Goal: Task Accomplishment & Management: Use online tool/utility

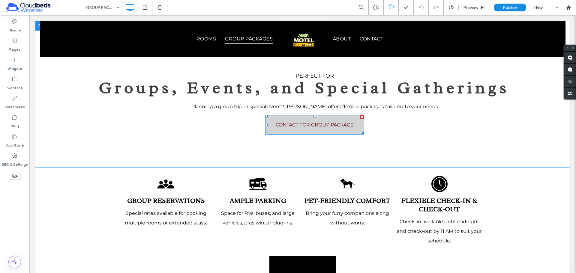
click at [289, 127] on span "CONTACT FOR GROUP PACKAGE" at bounding box center [315, 125] width 78 height 6
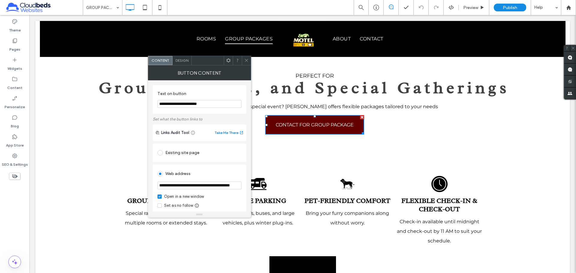
click at [247, 60] on icon at bounding box center [246, 60] width 4 height 4
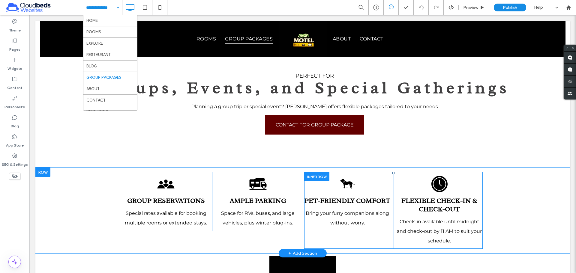
click at [376, 192] on div "Pet-Friendly Comfort Bring your furry companions along without worry. Click To …" at bounding box center [348, 210] width 89 height 77
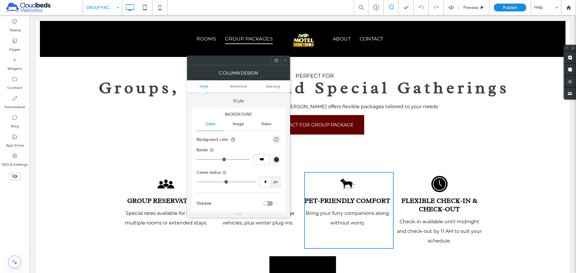
click at [284, 64] on span at bounding box center [285, 60] width 4 height 9
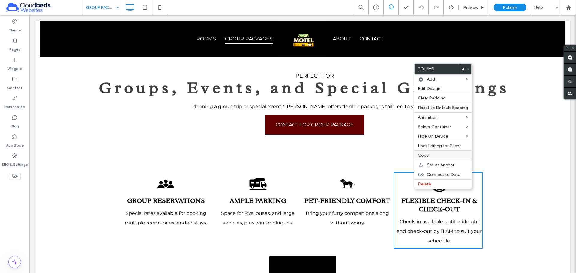
click at [422, 157] on span "Copy" at bounding box center [423, 155] width 11 height 5
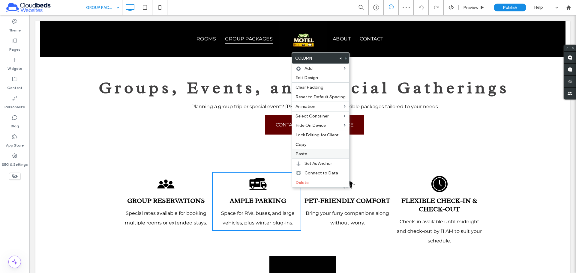
click at [312, 154] on label "Paste" at bounding box center [320, 153] width 50 height 5
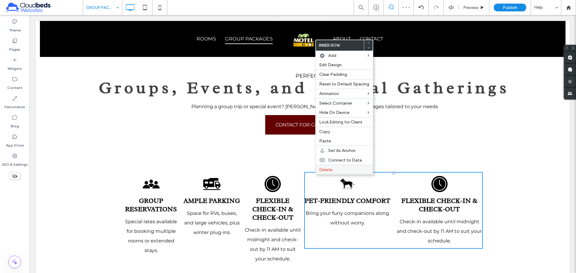
click at [338, 171] on label "Delete" at bounding box center [344, 169] width 50 height 5
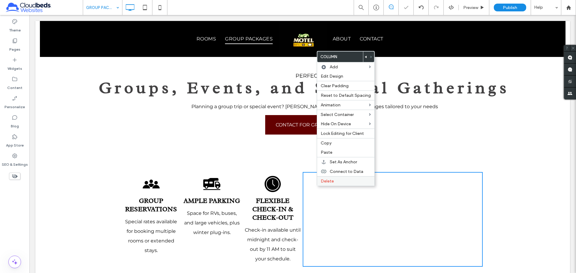
click at [330, 182] on span "Delete" at bounding box center [327, 181] width 13 height 5
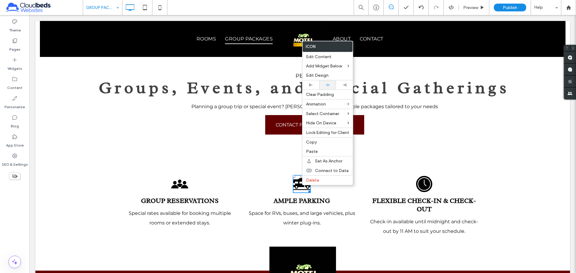
click at [324, 84] on div at bounding box center [327, 85] width 11 height 4
click at [254, 162] on div "perfect for Groups, Events, and Special Gatherings Planning a group trip or spe…" at bounding box center [302, 94] width 534 height 147
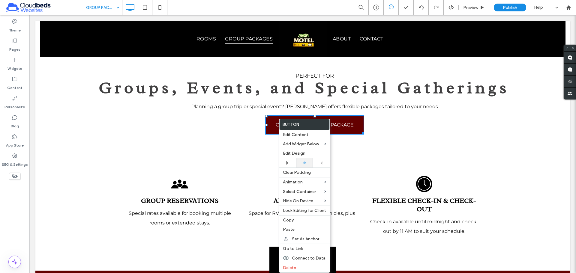
click at [305, 160] on div at bounding box center [304, 162] width 17 height 9
click at [253, 142] on div "perfect for Groups, Events, and Special Gatherings Planning a group trip or spe…" at bounding box center [302, 94] width 534 height 147
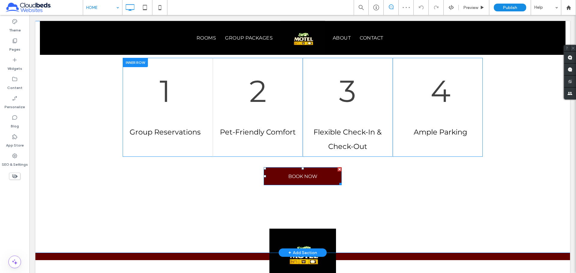
scroll to position [923, 0]
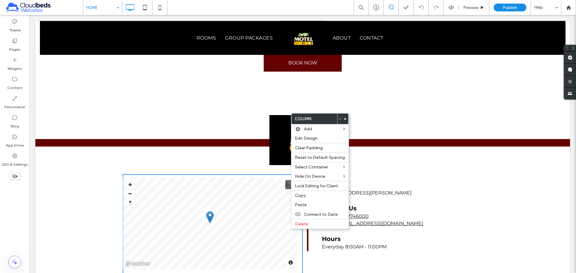
click at [357, 228] on div "Location [GEOGRAPHIC_DATA][PERSON_NAME], [GEOGRAPHIC_DATA], [GEOGRAPHIC_DATA] C…" at bounding box center [393, 224] width 180 height 100
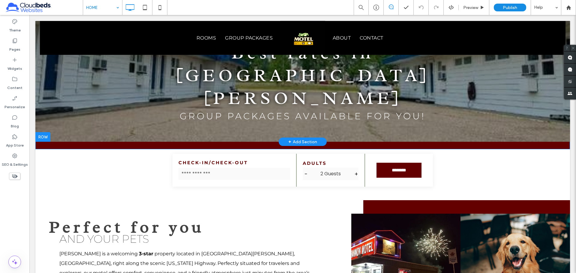
scroll to position [120, 0]
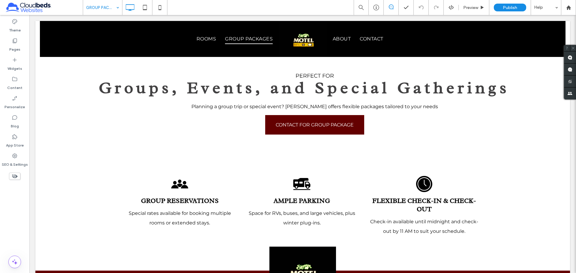
click at [33, 124] on body "ROOMS GROUP PACKAGES ABOUT CONTACT Click To Paste Header GROUP PACKAGES [PERSON…" at bounding box center [302, 229] width 546 height 428
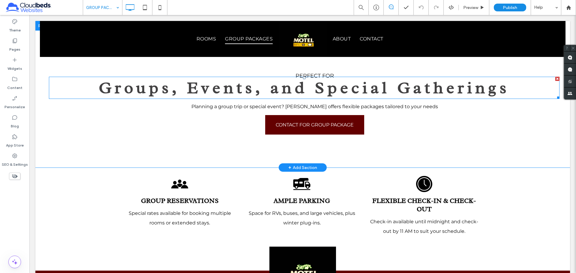
click at [241, 94] on span "Groups, Events, and Special Gatherings" at bounding box center [304, 87] width 411 height 21
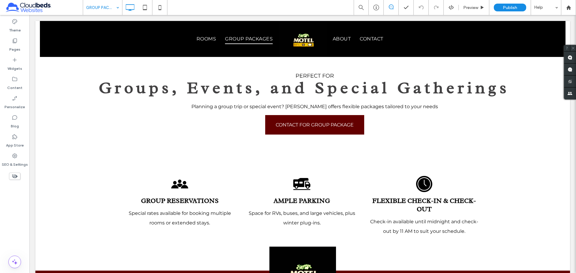
type input "******"
type input "**"
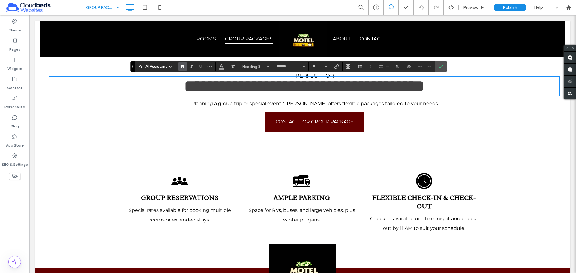
click at [224, 94] on span "**********" at bounding box center [304, 86] width 240 height 16
click at [438, 66] on icon "Confirm" at bounding box center [440, 66] width 5 height 5
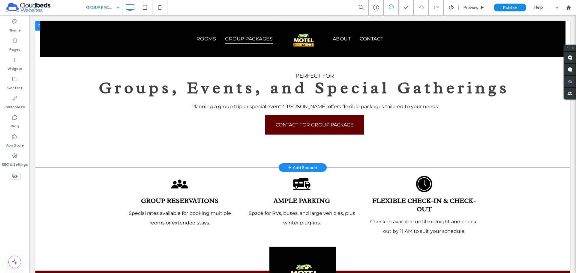
click at [172, 69] on div "perfect for Groups, Events, and Special Gatherings Planning a group trip or spe…" at bounding box center [302, 94] width 534 height 147
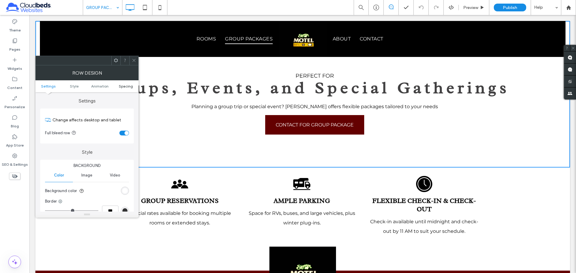
click at [123, 87] on span "Spacing" at bounding box center [126, 86] width 14 height 4
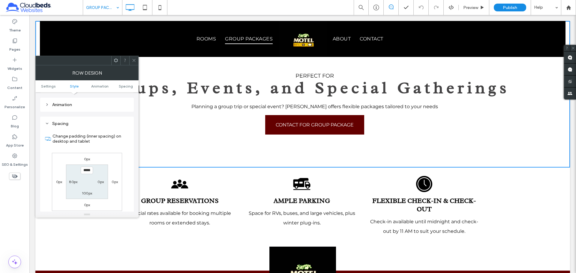
scroll to position [169, 0]
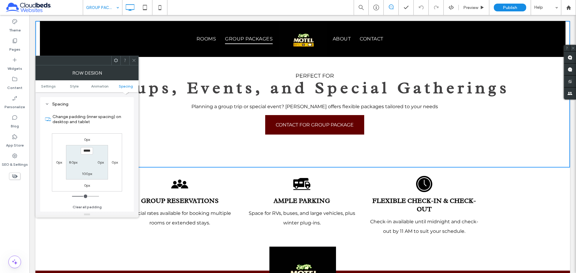
click at [99, 163] on label "0px" at bounding box center [100, 162] width 6 height 4
type input "*"
type input "**"
type input "****"
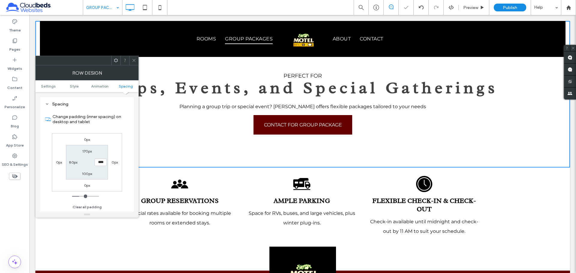
click at [134, 62] on icon at bounding box center [134, 60] width 4 height 4
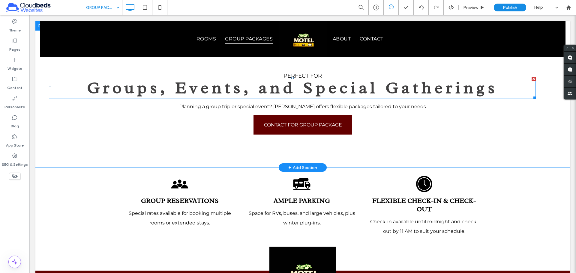
click at [298, 77] on div "Groups, Events, and Special Gatherings" at bounding box center [292, 88] width 487 height 22
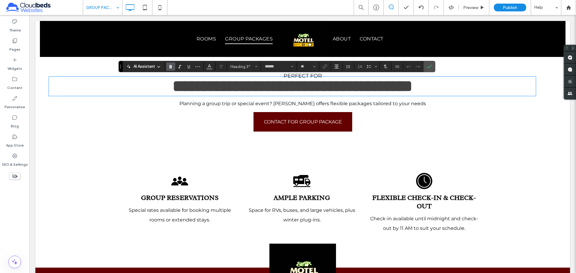
click at [313, 91] on span "**********" at bounding box center [292, 86] width 240 height 16
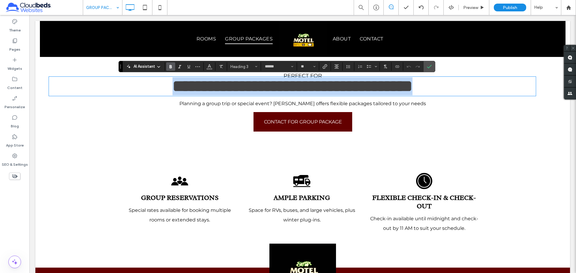
click at [313, 91] on span "**********" at bounding box center [292, 86] width 240 height 16
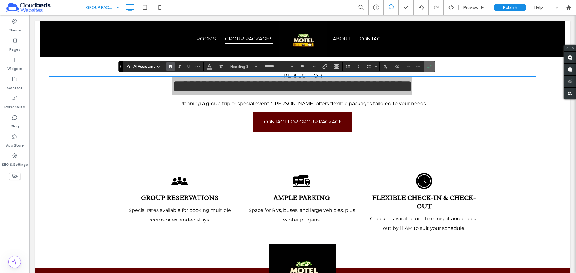
click at [429, 65] on icon "Confirm" at bounding box center [429, 66] width 5 height 5
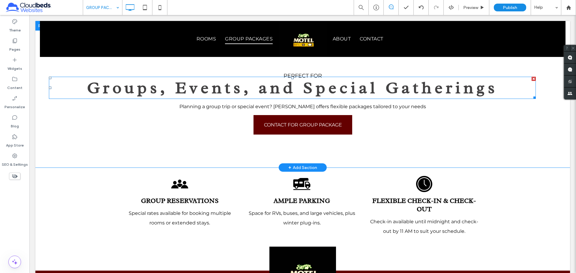
click at [320, 93] on span "Groups, Events, and Special Gatherings" at bounding box center [292, 87] width 411 height 21
type input "******"
type input "**"
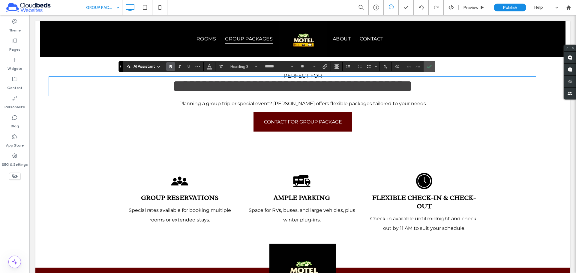
click at [263, 106] on span "Planning a group trip or special event? [PERSON_NAME] offers flexible packages …" at bounding box center [302, 104] width 247 height 6
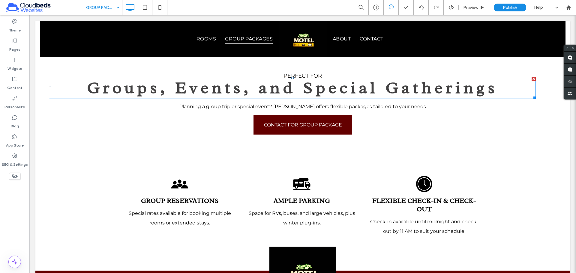
click at [268, 89] on span "Groups, Events, and Special Gatherings" at bounding box center [292, 87] width 411 height 21
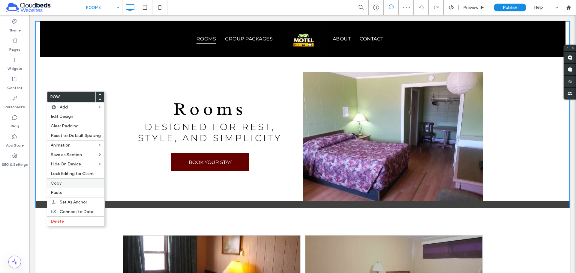
click at [77, 185] on label "Copy" at bounding box center [76, 183] width 50 height 5
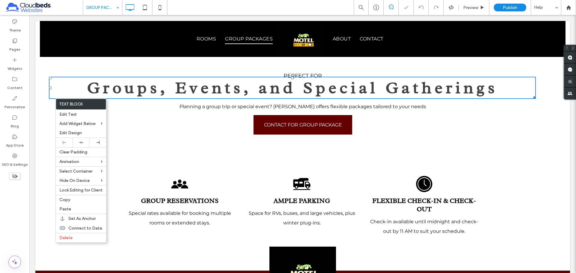
click at [50, 121] on div "perfect for Groups, Events, and Special Gatherings Planning a group trip or spe…" at bounding box center [302, 94] width 534 height 147
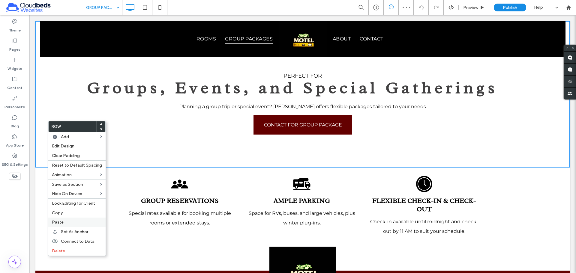
click at [68, 221] on label "Paste" at bounding box center [77, 222] width 50 height 5
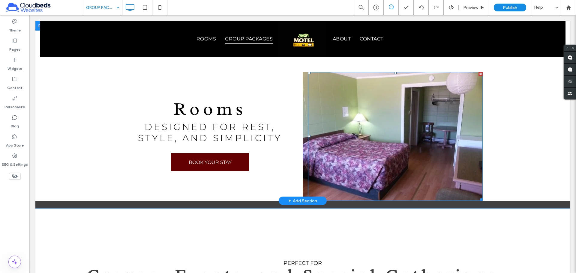
click at [374, 171] on div at bounding box center [395, 136] width 175 height 129
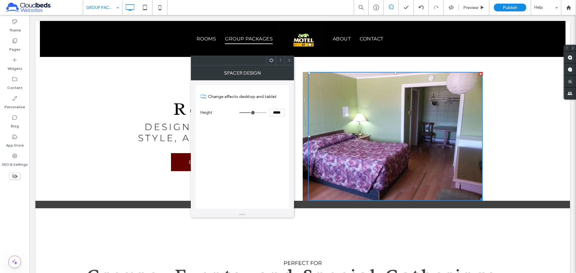
click at [288, 61] on icon at bounding box center [289, 60] width 4 height 4
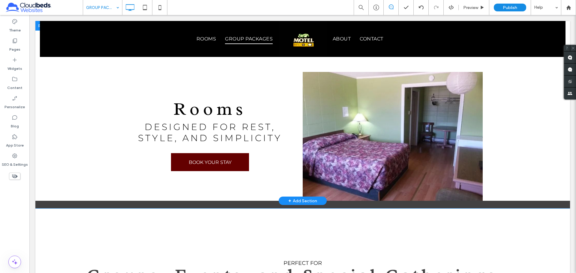
click at [303, 97] on div "Click To Paste Click To Paste" at bounding box center [393, 136] width 180 height 129
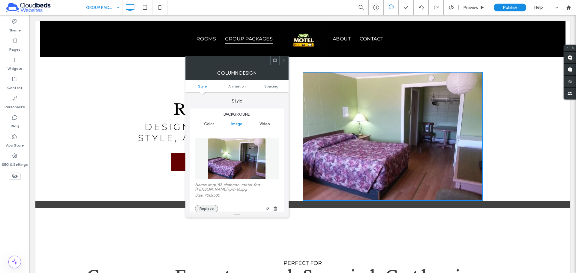
click at [212, 208] on button "Replace" at bounding box center [206, 208] width 23 height 7
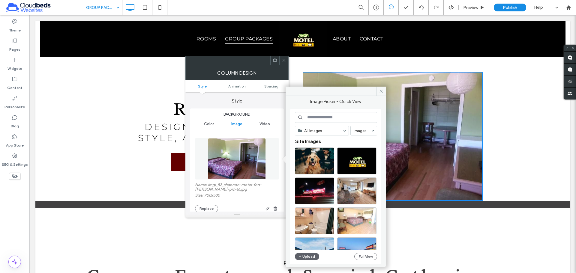
click at [327, 115] on input at bounding box center [336, 117] width 82 height 11
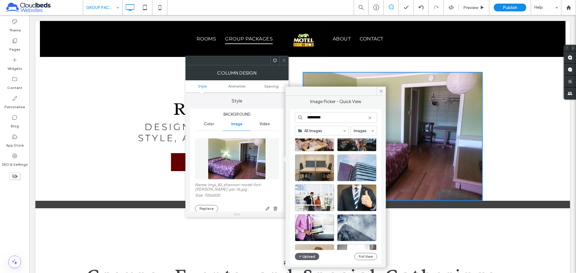
scroll to position [713, 0]
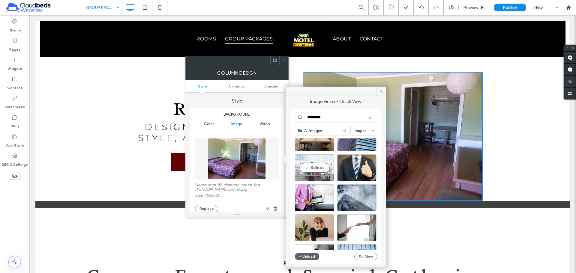
type input "*********"
click at [324, 170] on div "Select" at bounding box center [314, 167] width 39 height 27
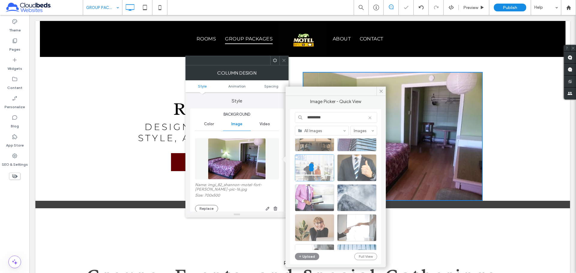
click at [282, 59] on icon at bounding box center [284, 60] width 4 height 4
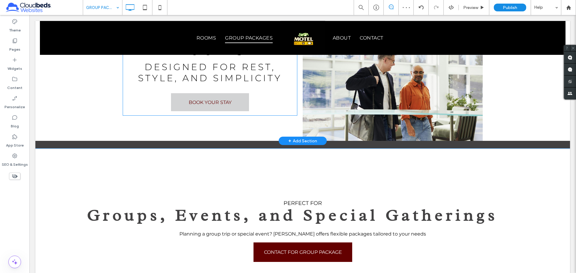
scroll to position [90, 0]
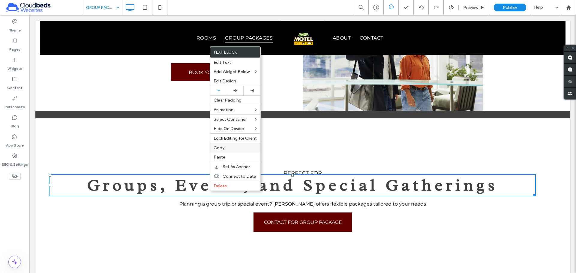
click at [229, 146] on label "Copy" at bounding box center [235, 147] width 43 height 5
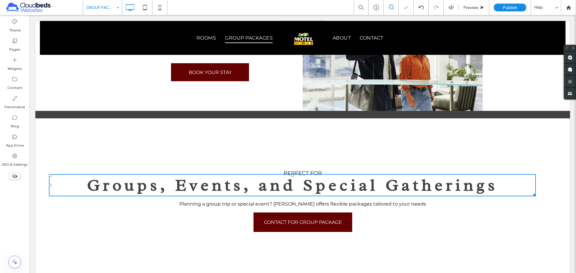
scroll to position [0, 0]
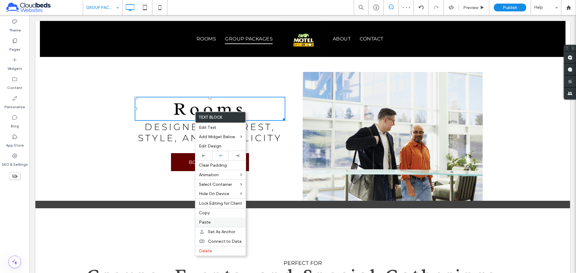
click at [211, 222] on label "Paste" at bounding box center [220, 222] width 43 height 5
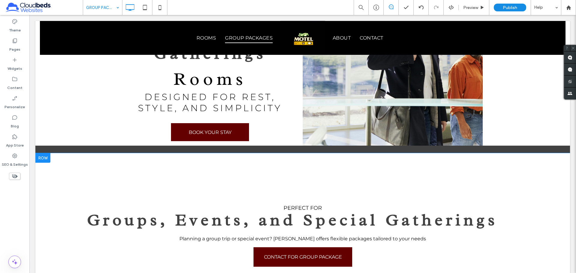
scroll to position [150, 0]
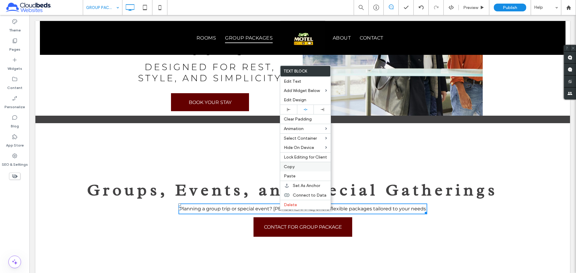
click at [302, 166] on label "Copy" at bounding box center [305, 166] width 43 height 5
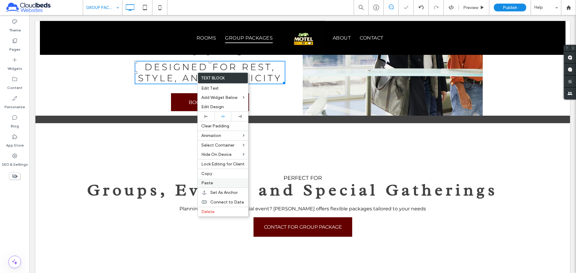
click at [216, 182] on label "Paste" at bounding box center [222, 183] width 43 height 5
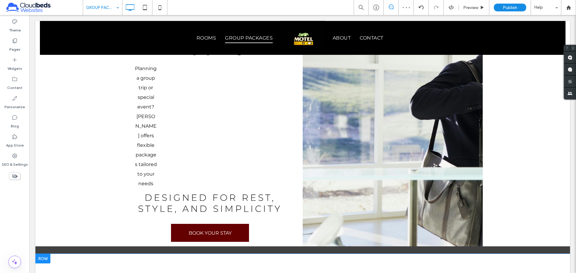
scroll to position [240, 0]
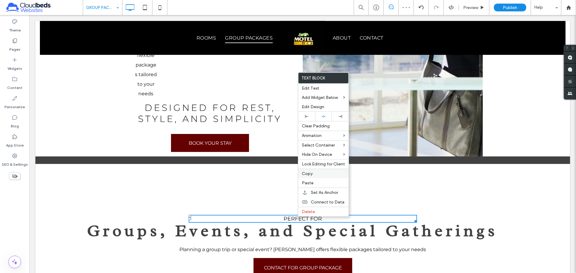
click at [318, 173] on label "Copy" at bounding box center [323, 173] width 43 height 5
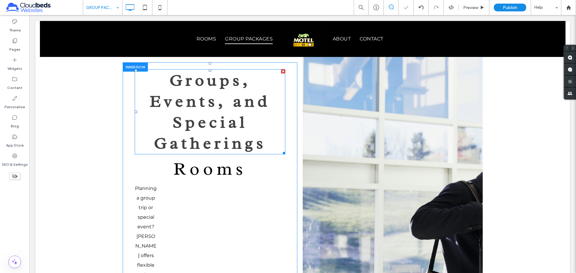
scroll to position [0, 0]
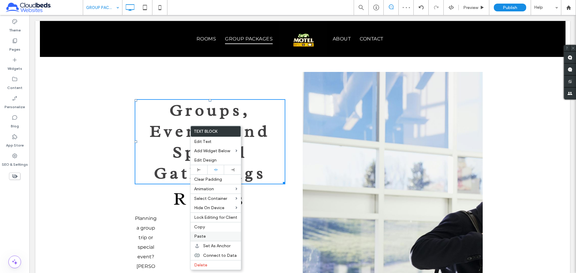
click at [220, 239] on div "Paste" at bounding box center [215, 236] width 50 height 9
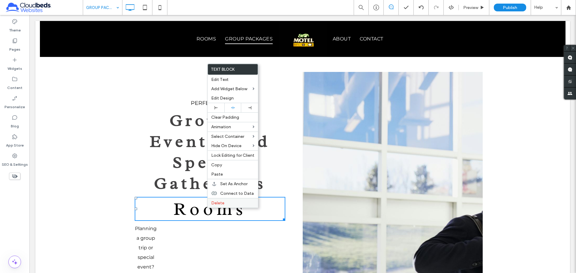
click at [229, 202] on label "Delete" at bounding box center [232, 203] width 43 height 5
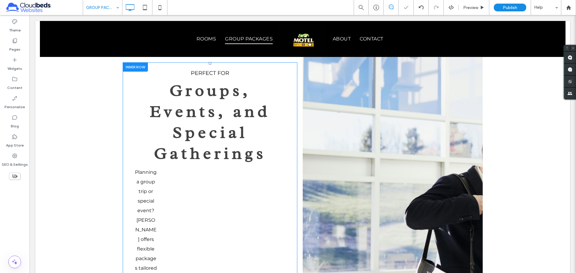
scroll to position [120, 0]
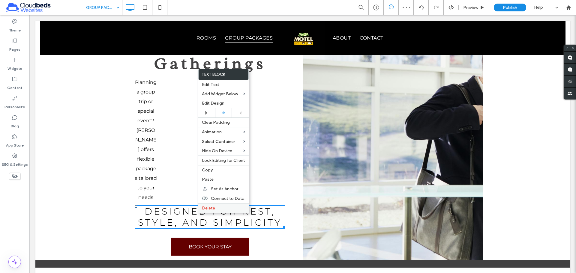
click at [218, 207] on label "Delete" at bounding box center [223, 208] width 43 height 5
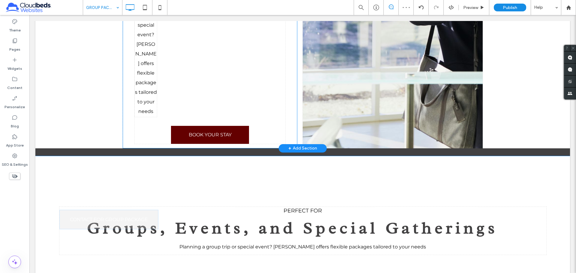
scroll to position [240, 0]
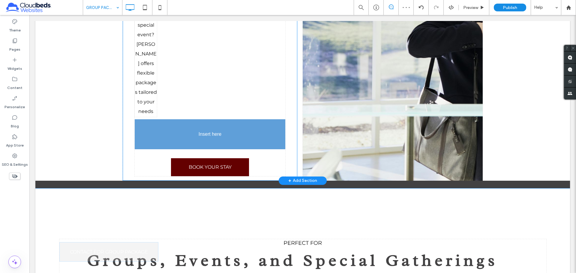
drag, startPoint x: 304, startPoint y: 225, endPoint x: 200, endPoint y: 135, distance: 137.3
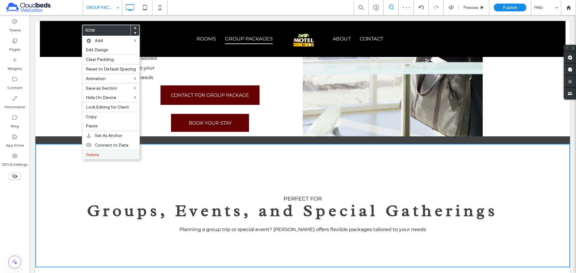
click at [105, 157] on div "Delete" at bounding box center [110, 155] width 57 height 10
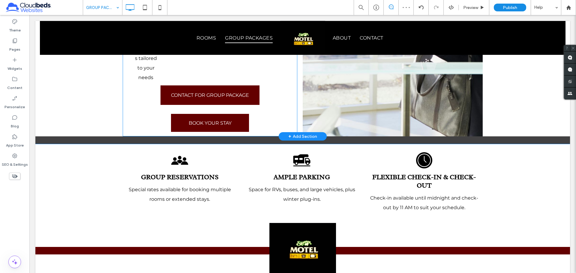
scroll to position [210, 0]
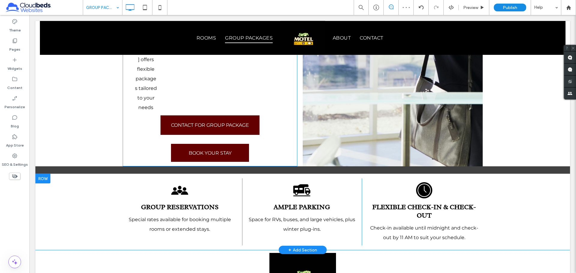
click at [47, 180] on div at bounding box center [42, 179] width 15 height 10
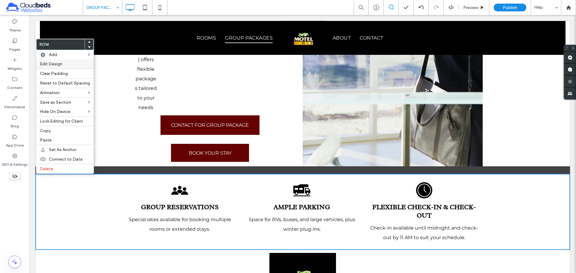
click at [63, 67] on div "Edit Design" at bounding box center [64, 63] width 57 height 9
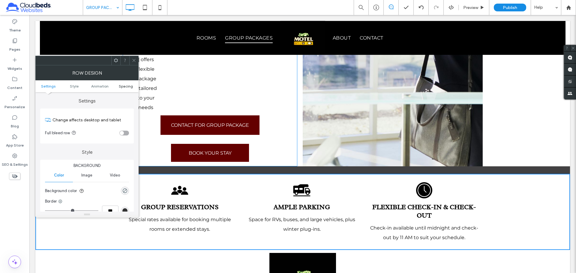
click at [128, 87] on span "Spacing" at bounding box center [126, 86] width 14 height 4
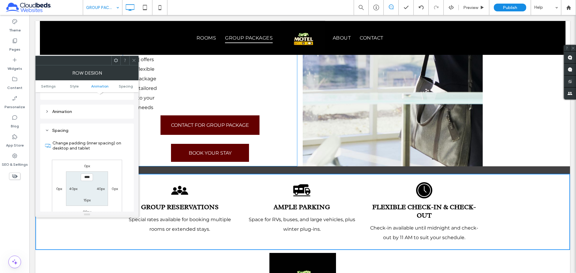
scroll to position [169, 0]
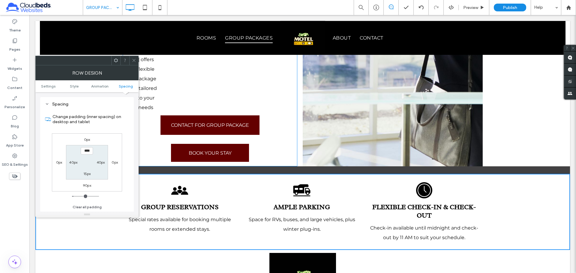
click at [86, 139] on label "0px" at bounding box center [87, 139] width 6 height 4
type input "*"
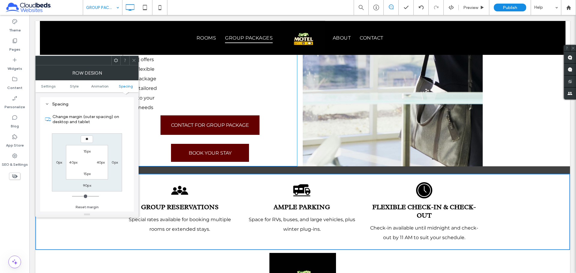
type input "**"
type input "****"
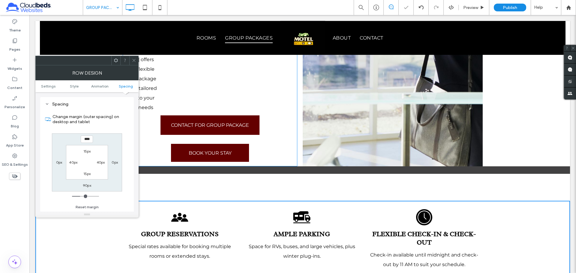
click at [135, 58] on span at bounding box center [134, 60] width 4 height 9
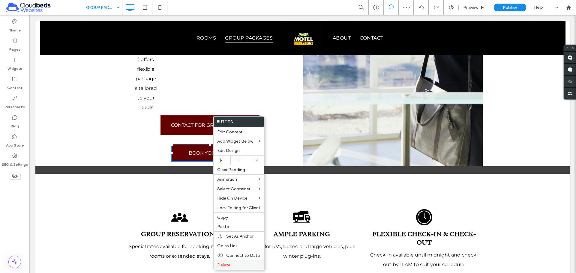
click at [238, 266] on label "Delete" at bounding box center [238, 265] width 43 height 5
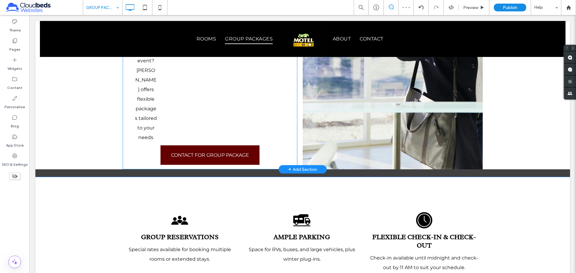
scroll to position [120, 0]
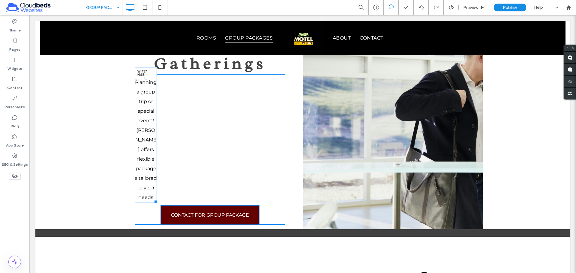
drag, startPoint x: 153, startPoint y: 200, endPoint x: 262, endPoint y: 181, distance: 110.6
click at [262, 181] on div "[PERSON_NAME] A Calm Escape in the Heart of [GEOGRAPHIC_DATA] Click To Paste Cl…" at bounding box center [302, 134] width 534 height 466
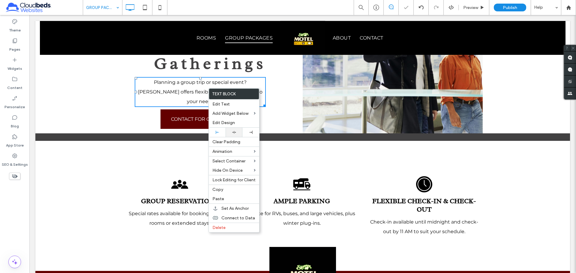
click at [234, 133] on icon at bounding box center [234, 132] width 4 height 4
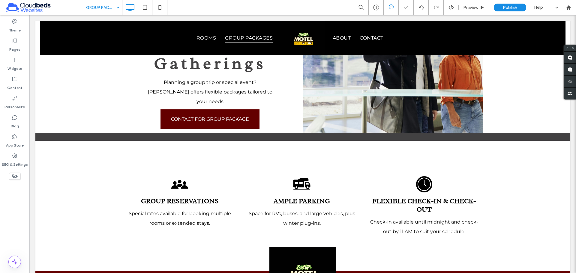
scroll to position [0, 0]
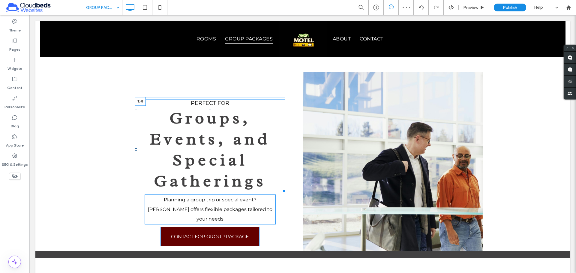
drag, startPoint x: 207, startPoint y: 111, endPoint x: 209, endPoint y: 96, distance: 15.1
click at [209, 96] on div "perfect for Groups, Events, and Special Gatherings T:-8 Planning a group trip o…" at bounding box center [210, 171] width 175 height 159
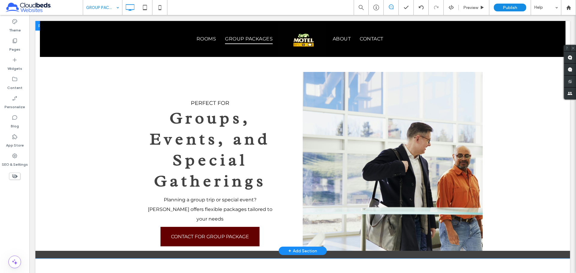
click at [415, 224] on div "Click To Paste Click To Paste" at bounding box center [393, 161] width 180 height 179
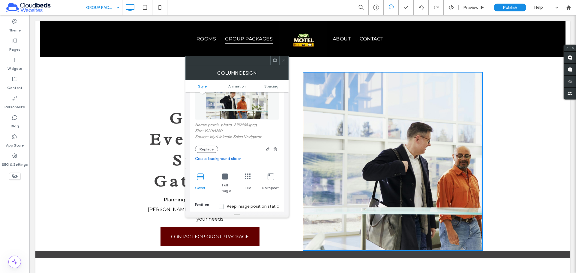
scroll to position [150, 0]
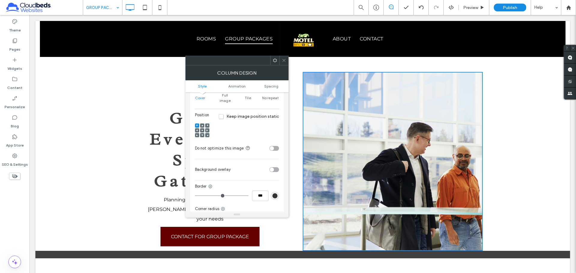
click at [203, 130] on icon at bounding box center [202, 131] width 2 height 2
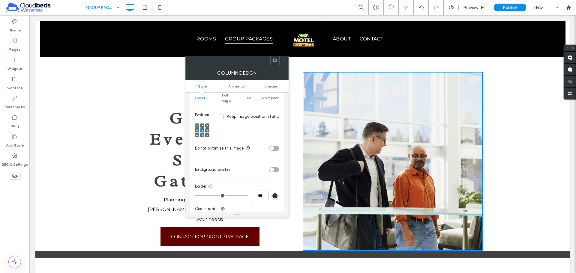
click at [286, 58] on div at bounding box center [283, 60] width 9 height 9
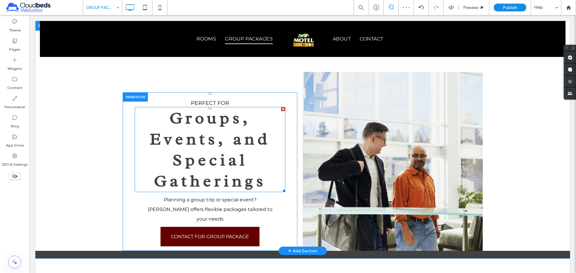
click at [224, 147] on span "Groups, Events, and Special Gatherings" at bounding box center [210, 150] width 121 height 84
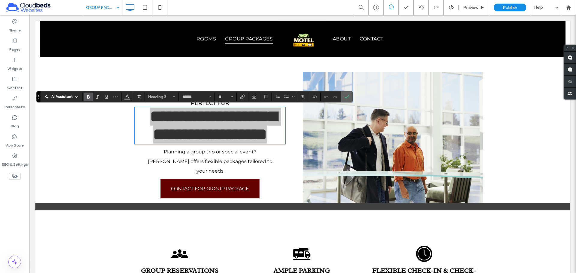
click at [346, 100] on span "Confirm" at bounding box center [345, 96] width 3 height 11
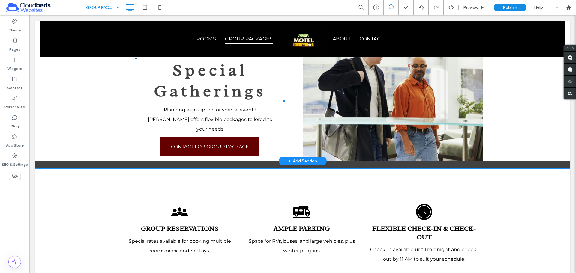
scroll to position [0, 0]
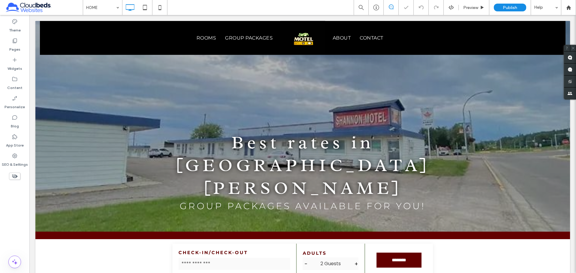
scroll to position [150, 0]
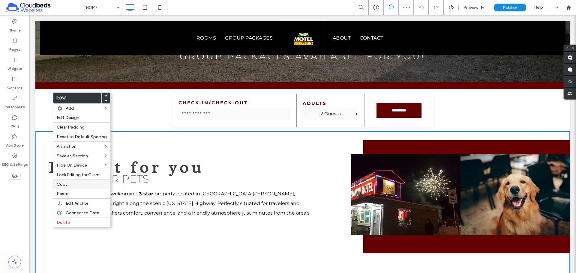
click at [79, 183] on label "Copy" at bounding box center [82, 184] width 50 height 5
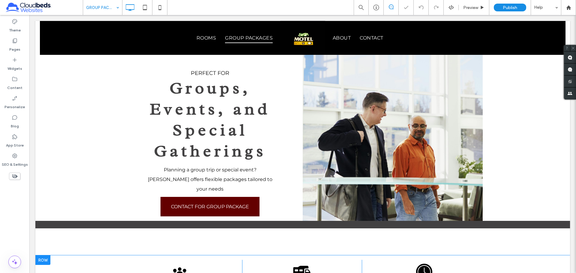
scroll to position [180, 0]
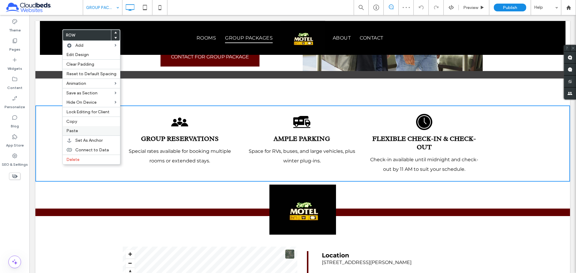
click at [80, 133] on label "Paste" at bounding box center [91, 130] width 50 height 5
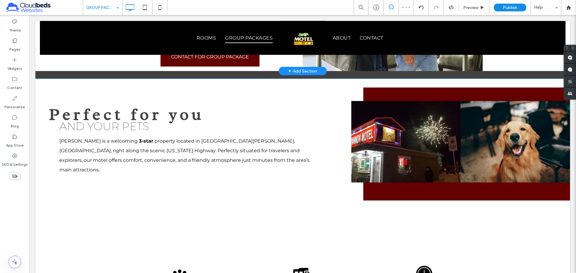
scroll to position [120, 0]
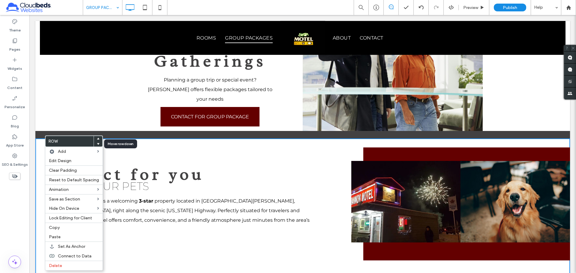
click at [97, 143] on icon at bounding box center [98, 144] width 2 height 2
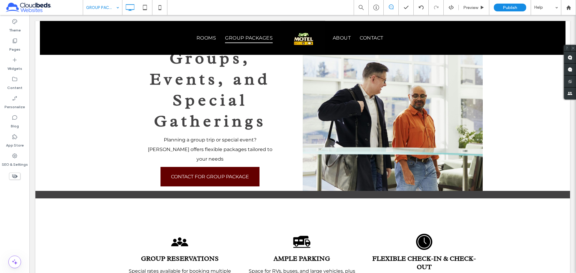
scroll to position [0, 0]
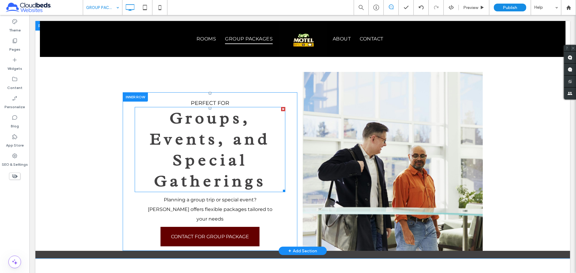
click at [219, 156] on span "Groups, Events, and Special Gatherings" at bounding box center [210, 150] width 121 height 84
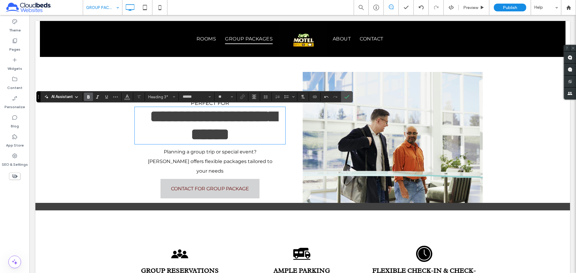
click at [215, 190] on link "CONTACT FOR GROUP PACKAGE" at bounding box center [209, 188] width 99 height 19
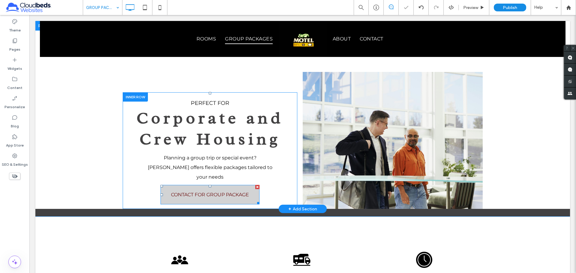
click at [201, 192] on span "CONTACT FOR GROUP PACKAGE" at bounding box center [210, 195] width 78 height 6
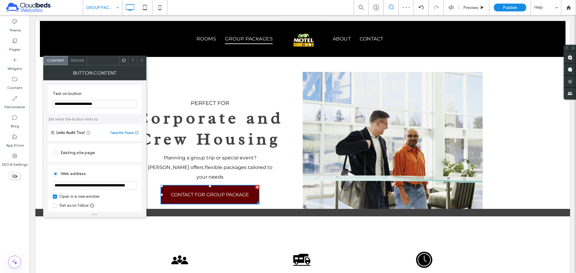
drag, startPoint x: 120, startPoint y: 106, endPoint x: 49, endPoint y: 105, distance: 71.1
click at [49, 105] on div "**********" at bounding box center [95, 99] width 94 height 29
type input "**********"
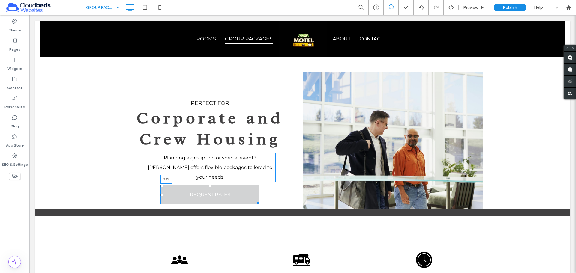
drag, startPoint x: 208, startPoint y: 177, endPoint x: 207, endPoint y: 184, distance: 7.3
click at [207, 184] on div "perfect for Corporate and Crew Housing Planning a group trip or special event? …" at bounding box center [210, 151] width 151 height 108
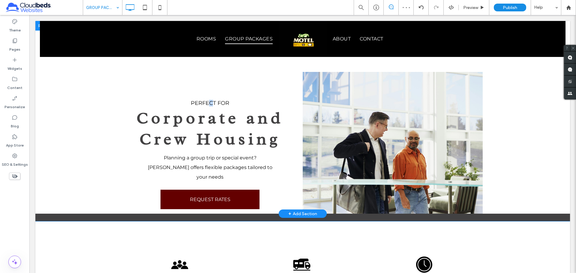
drag, startPoint x: 208, startPoint y: 94, endPoint x: 208, endPoint y: 87, distance: 6.7
click at [210, 85] on div "perfect for Corporate and Crew Housing Planning a group trip or special event? …" at bounding box center [213, 143] width 180 height 142
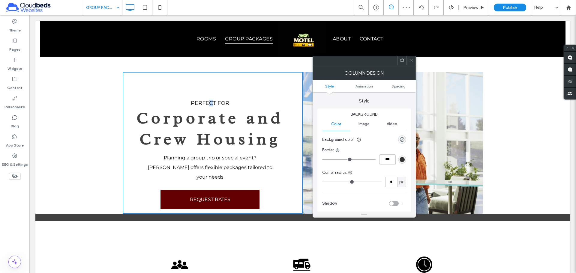
click at [208, 88] on div "perfect for Corporate and Crew Housing Planning a group trip or special event? …" at bounding box center [213, 143] width 180 height 142
drag, startPoint x: 399, startPoint y: 83, endPoint x: 399, endPoint y: 86, distance: 3.3
click at [399, 86] on ul "Style Animation Spacing" at bounding box center [363, 86] width 103 height 12
click at [399, 86] on span "Spacing" at bounding box center [398, 86] width 14 height 4
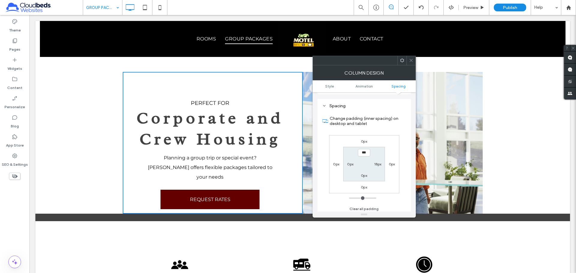
scroll to position [141, 0]
click at [412, 65] on span at bounding box center [411, 60] width 4 height 9
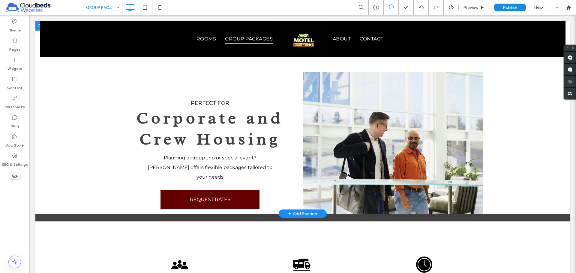
drag, startPoint x: 208, startPoint y: 93, endPoint x: 208, endPoint y: 82, distance: 11.4
click at [208, 82] on div "perfect for Corporate and Crew Housing Planning a group trip or special event? …" at bounding box center [213, 143] width 180 height 142
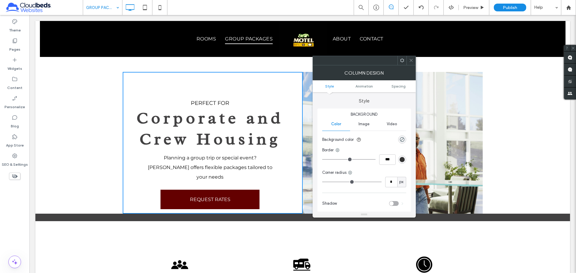
click at [146, 93] on div "perfect for Corporate and Crew Housing Planning a group trip or special event? …" at bounding box center [210, 152] width 175 height 121
drag, startPoint x: 408, startPoint y: 59, endPoint x: 397, endPoint y: 62, distance: 11.1
click at [408, 59] on div at bounding box center [410, 60] width 9 height 9
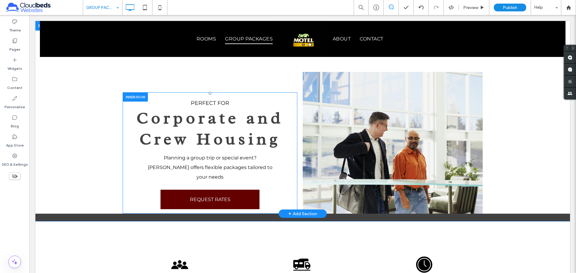
click at [141, 99] on div at bounding box center [135, 96] width 25 height 9
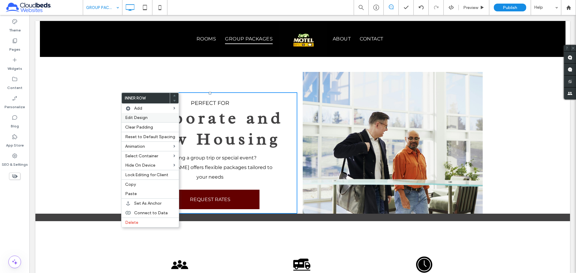
click at [146, 116] on span "Edit Design" at bounding box center [136, 117] width 22 height 5
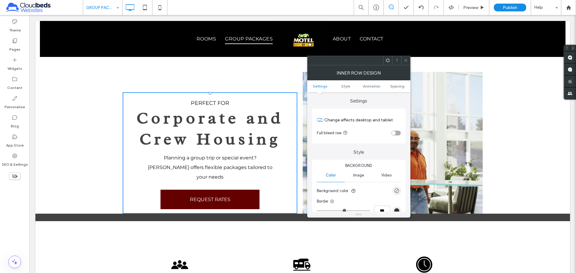
click at [394, 88] on ul "Settings Style Animation Spacing" at bounding box center [358, 86] width 103 height 12
click at [395, 86] on span "Spacing" at bounding box center [397, 86] width 14 height 4
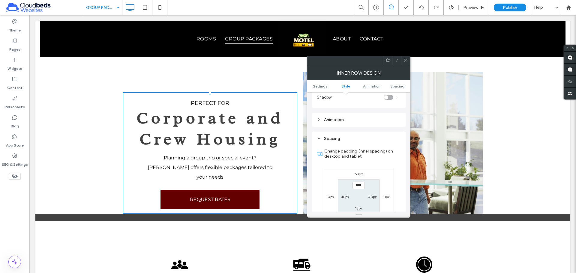
scroll to position [192, 0]
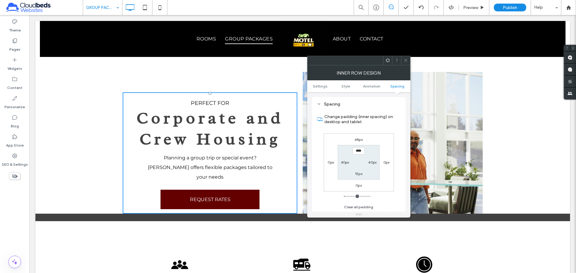
click at [361, 141] on label "68px" at bounding box center [358, 139] width 8 height 4
type input "**"
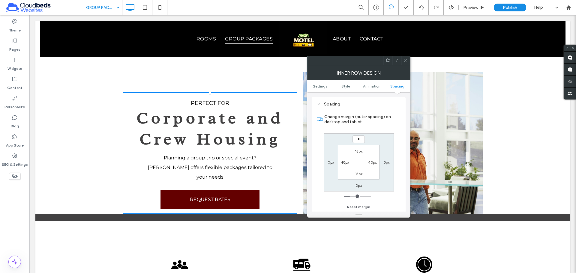
type input "*"
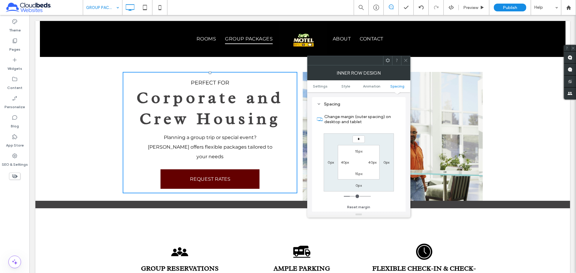
type input "*"
type input "***"
click at [407, 58] on icon at bounding box center [405, 60] width 4 height 4
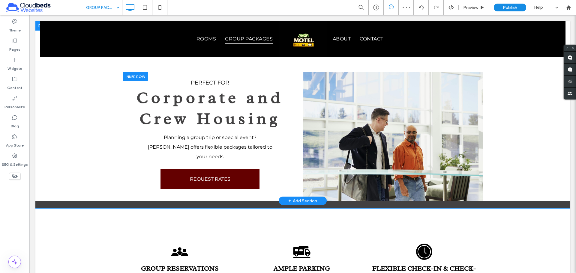
drag, startPoint x: 207, startPoint y: 73, endPoint x: 207, endPoint y: 76, distance: 3.3
click at [207, 76] on div "perfect for Corporate and Crew Housing Planning a group trip or special event? …" at bounding box center [210, 132] width 175 height 121
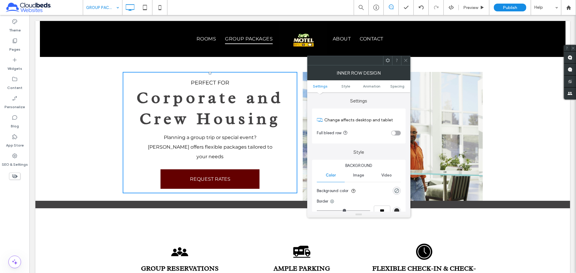
click at [406, 62] on icon at bounding box center [405, 60] width 4 height 4
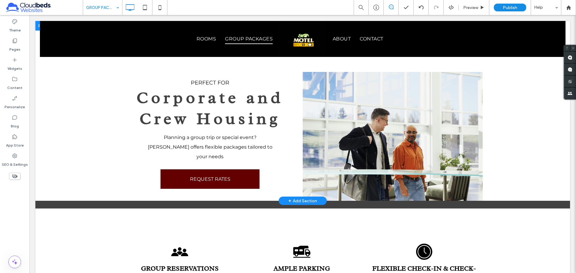
click at [298, 77] on div "perfect for Corporate and Crew Housing Planning a group trip or special event? …" at bounding box center [213, 136] width 180 height 129
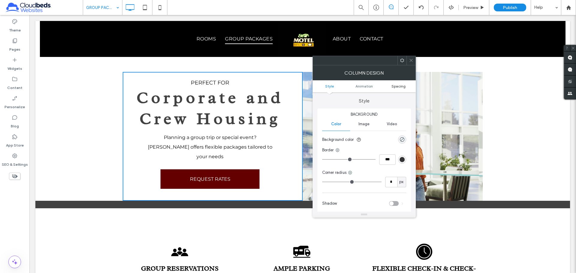
click at [393, 85] on span "Spacing" at bounding box center [398, 86] width 14 height 4
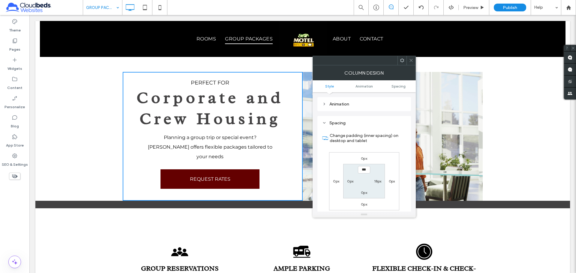
scroll to position [141, 0]
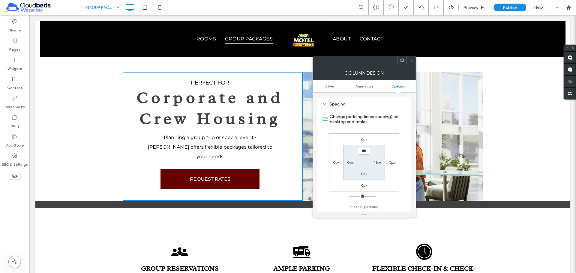
type input "***"
type input "*"
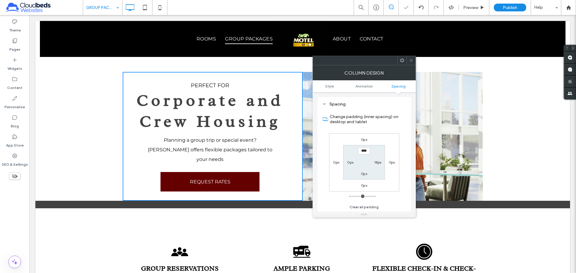
type input "****"
type input "**"
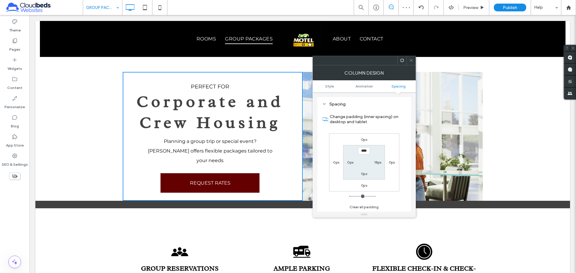
type input "****"
type input "**"
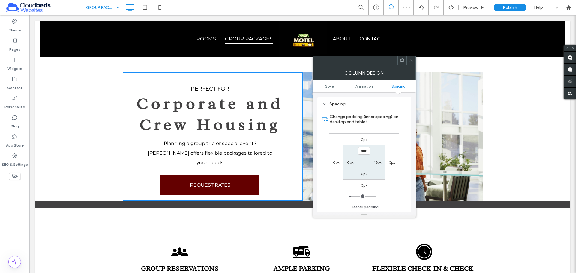
click at [412, 60] on icon at bounding box center [411, 60] width 4 height 4
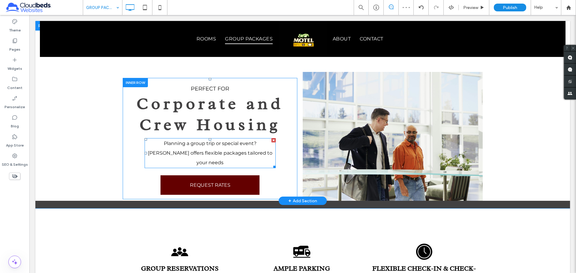
click at [206, 144] on span "Planning a group trip or special event? [PERSON_NAME] offers flexible packages …" at bounding box center [210, 153] width 124 height 25
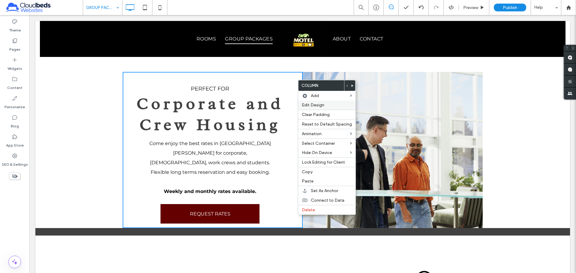
click at [334, 106] on label "Edit Design" at bounding box center [327, 105] width 50 height 5
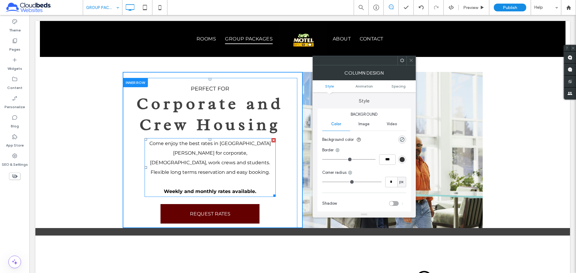
click at [265, 147] on p "Come enjoy the best rates in [GEOGRAPHIC_DATA][PERSON_NAME] for corporate, [DEM…" at bounding box center [210, 158] width 131 height 38
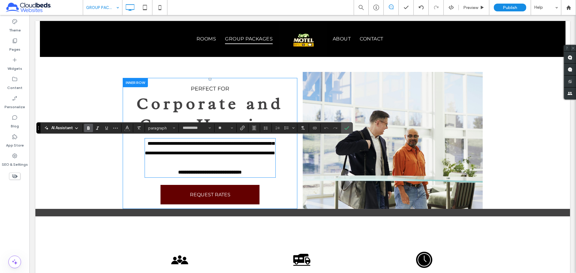
click at [252, 145] on span "**********" at bounding box center [210, 148] width 130 height 14
drag, startPoint x: 250, startPoint y: 145, endPoint x: 271, endPoint y: 141, distance: 21.5
click at [271, 141] on span "**********" at bounding box center [210, 148] width 130 height 14
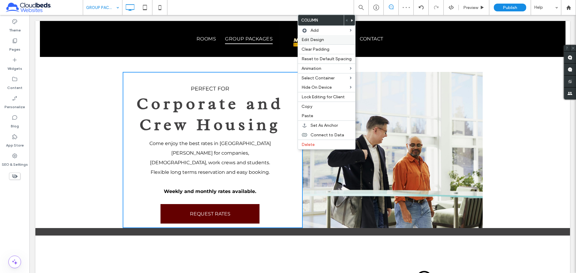
click at [337, 39] on label "Edit Design" at bounding box center [326, 39] width 50 height 5
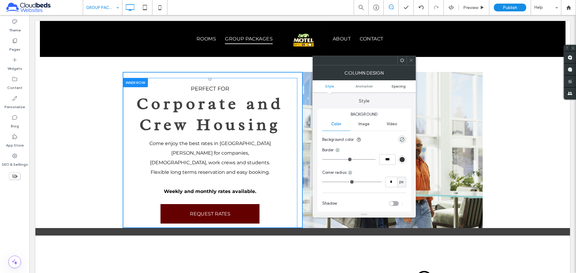
click at [404, 85] on span "Spacing" at bounding box center [398, 86] width 14 height 4
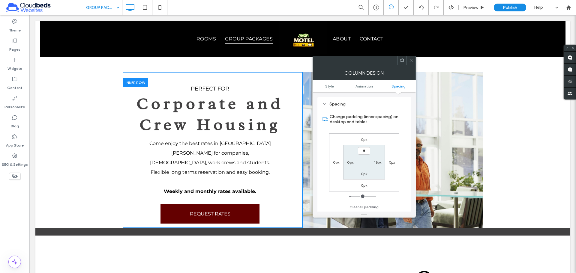
type input "***"
type input "*"
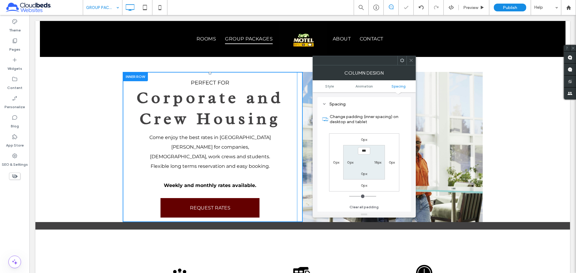
click at [411, 59] on icon at bounding box center [411, 60] width 4 height 4
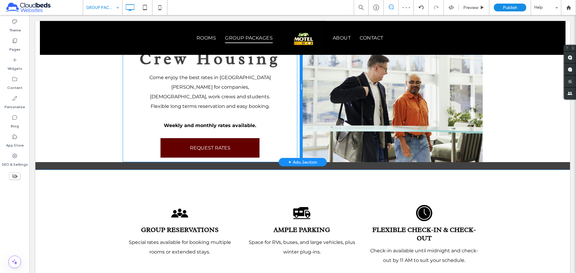
scroll to position [0, 0]
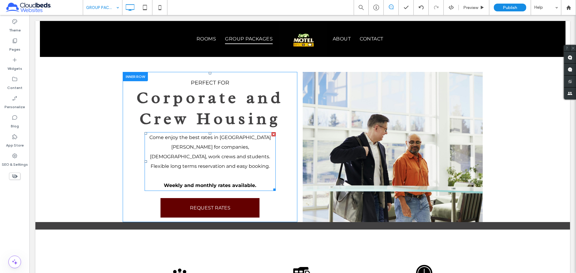
click at [259, 152] on p "Come enjoy the best rates in [GEOGRAPHIC_DATA][PERSON_NAME] for companies, [DEM…" at bounding box center [210, 152] width 131 height 38
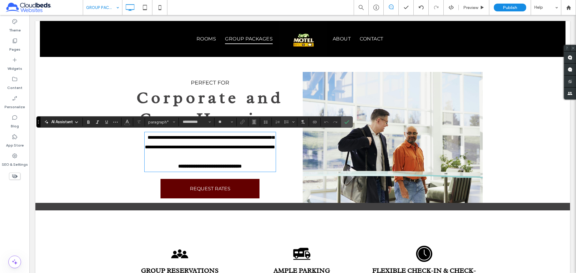
click at [248, 149] on span "**********" at bounding box center [210, 142] width 130 height 14
click at [203, 147] on span "**********" at bounding box center [210, 142] width 130 height 14
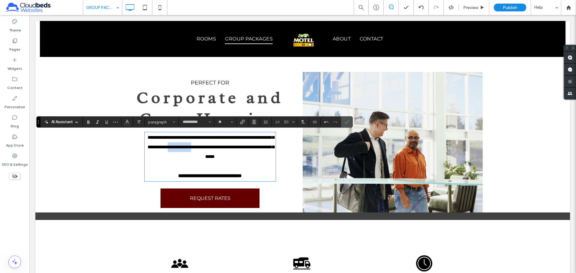
drag, startPoint x: 237, startPoint y: 145, endPoint x: 270, endPoint y: 147, distance: 33.0
click at [270, 147] on span "**********" at bounding box center [211, 147] width 127 height 24
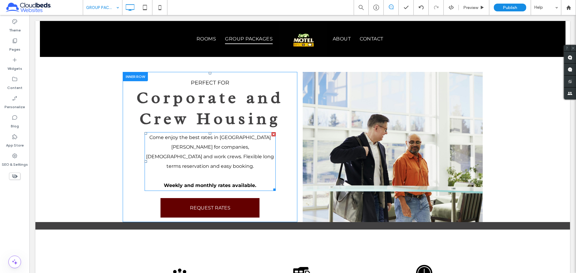
click at [199, 147] on span "Come enjoy the best rates in [GEOGRAPHIC_DATA][PERSON_NAME] for companies, [DEM…" at bounding box center [210, 152] width 128 height 34
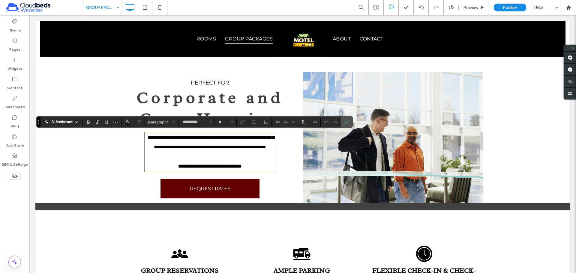
click at [198, 146] on span "**********" at bounding box center [211, 142] width 127 height 14
click at [177, 149] on span "**********" at bounding box center [211, 142] width 127 height 14
click at [205, 149] on span "**********" at bounding box center [211, 142] width 127 height 14
click at [348, 120] on icon "Confirm" at bounding box center [346, 122] width 5 height 5
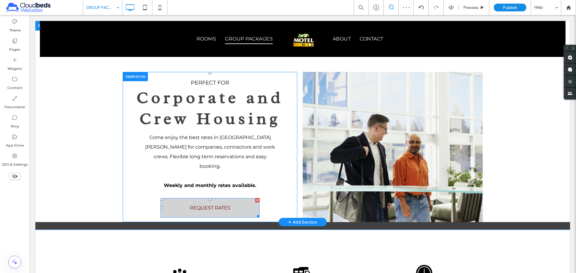
click at [247, 198] on link "REQUEST RATES" at bounding box center [209, 207] width 99 height 19
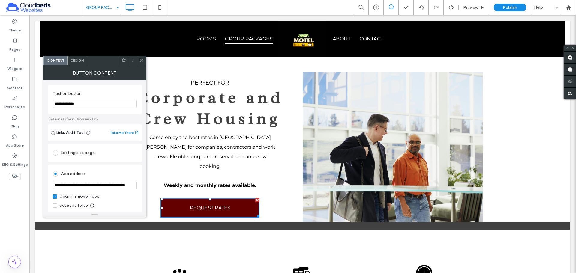
drag, startPoint x: 110, startPoint y: 106, endPoint x: -14, endPoint y: 117, distance: 125.3
click at [0, 117] on html ".wqwq-1{fill:#231f20;} .cls-1q, .cls-2q { fill-rule: evenodd; } .cls-2q { fill:…" at bounding box center [288, 136] width 576 height 273
type input "**********"
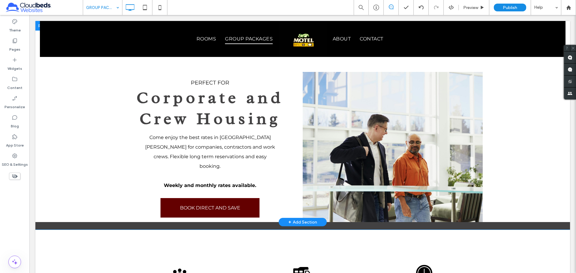
click at [61, 121] on div "perfect for Corporate and Crew Housing Come enjoy the best rates in [GEOGRAPHIC…" at bounding box center [302, 125] width 534 height 209
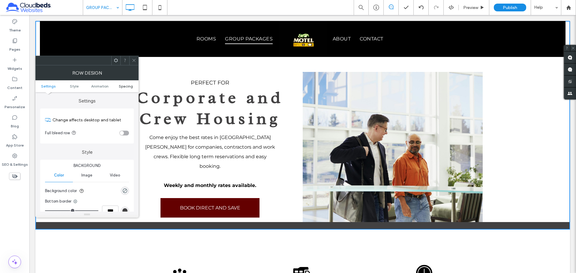
click at [121, 88] on span "Spacing" at bounding box center [126, 86] width 14 height 4
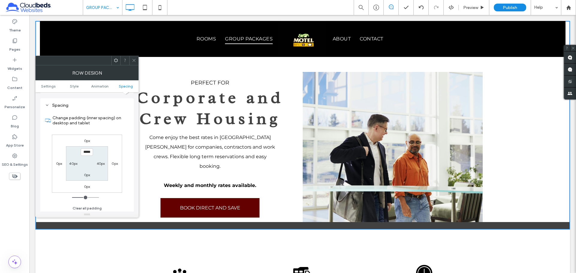
scroll to position [169, 0]
click at [87, 175] on label "0px" at bounding box center [87, 174] width 6 height 4
type input "*"
type input "**"
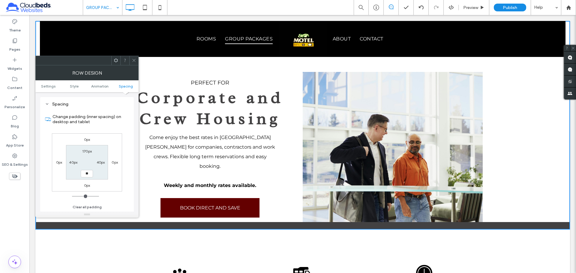
type input "**"
type input "****"
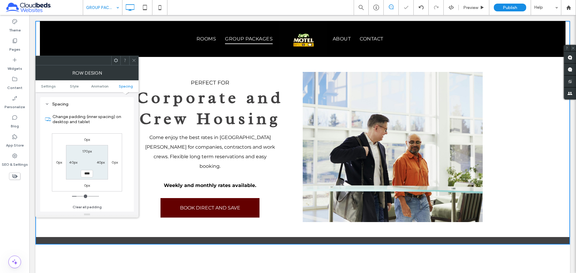
click at [135, 60] on icon at bounding box center [134, 60] width 4 height 4
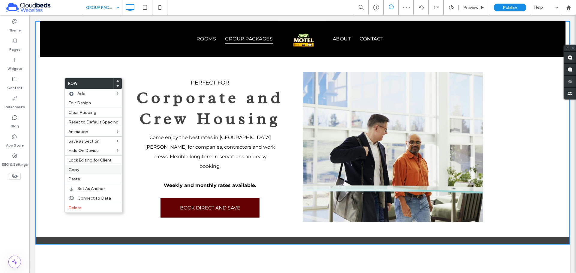
drag, startPoint x: 94, startPoint y: 173, endPoint x: 49, endPoint y: 20, distance: 159.8
click at [94, 173] on div "Copy" at bounding box center [93, 170] width 57 height 10
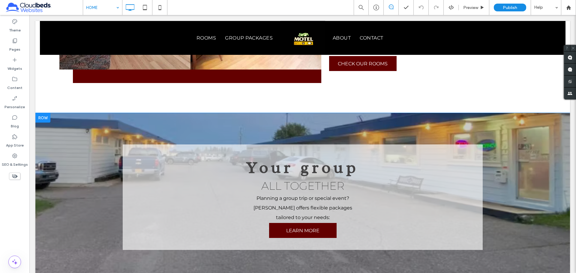
scroll to position [480, 0]
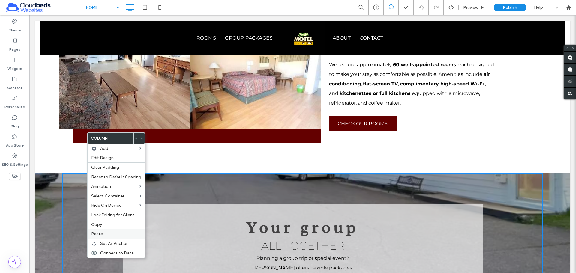
click at [109, 234] on label "Paste" at bounding box center [116, 234] width 50 height 5
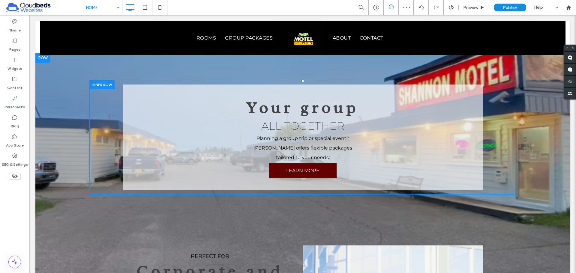
scroll to position [540, 0]
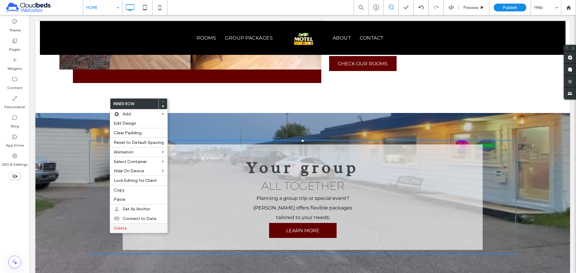
click at [144, 227] on label "Delete" at bounding box center [139, 228] width 50 height 5
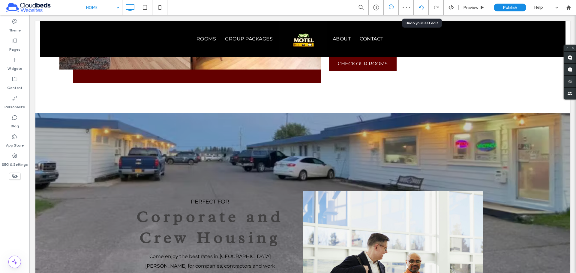
click at [419, 8] on icon at bounding box center [421, 7] width 5 height 5
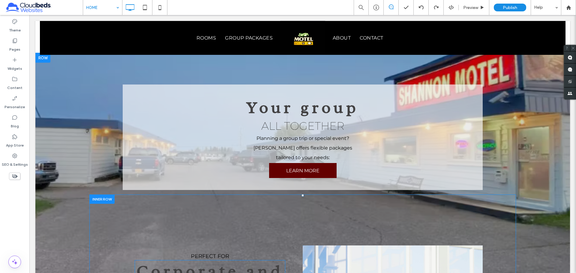
scroll to position [570, 0]
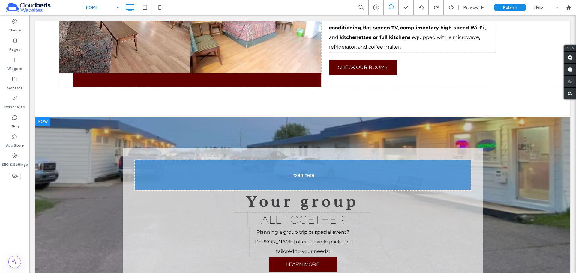
drag, startPoint x: 215, startPoint y: 239, endPoint x: 291, endPoint y: 133, distance: 130.2
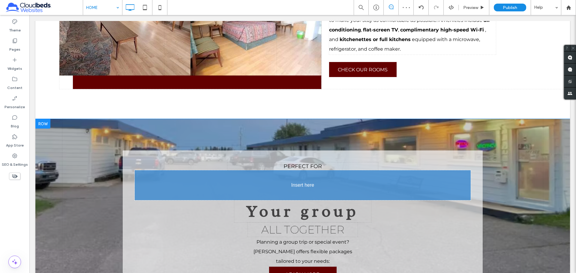
drag, startPoint x: 193, startPoint y: 259, endPoint x: 287, endPoint y: 143, distance: 149.6
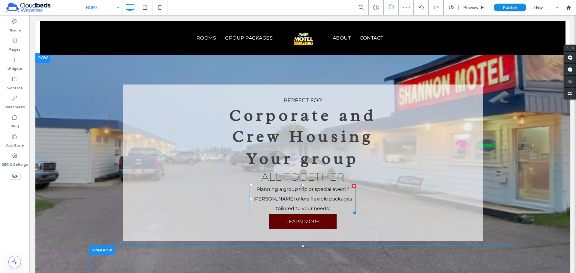
scroll to position [630, 0]
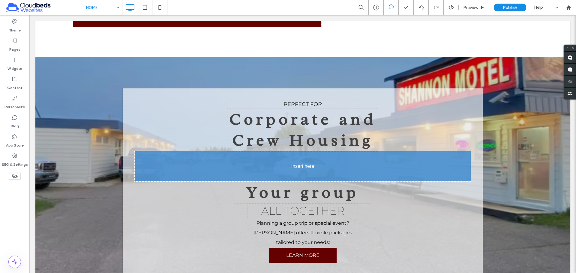
drag, startPoint x: 193, startPoint y: 244, endPoint x: 279, endPoint y: 121, distance: 149.5
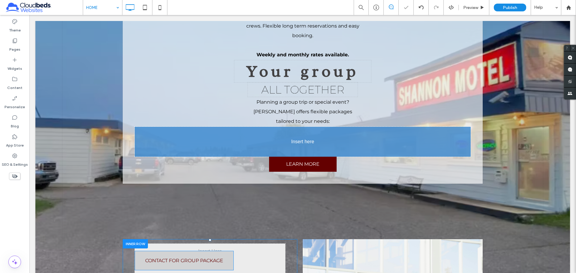
scroll to position [750, 0]
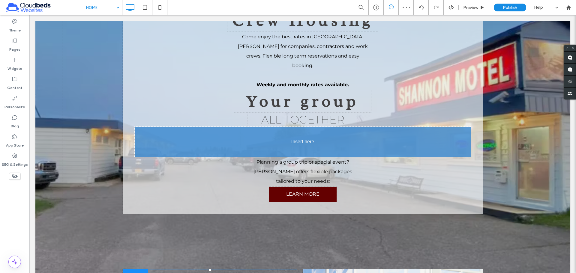
drag, startPoint x: 213, startPoint y: 139, endPoint x: 330, endPoint y: 102, distance: 122.9
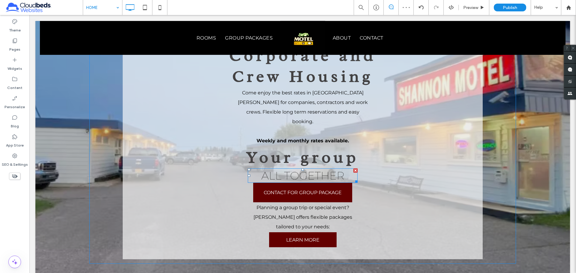
scroll to position [630, 0]
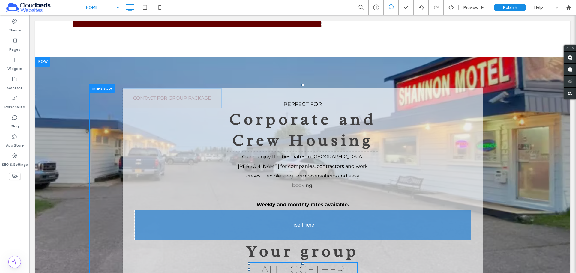
drag, startPoint x: 286, startPoint y: 160, endPoint x: 283, endPoint y: 167, distance: 8.0
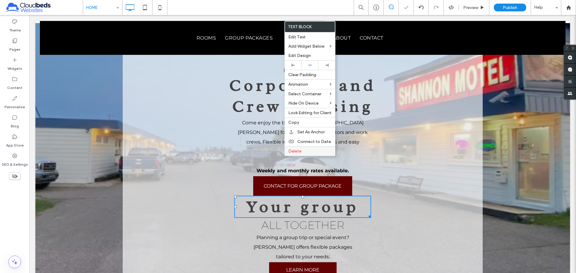
click at [301, 152] on label "Delete" at bounding box center [309, 151] width 43 height 5
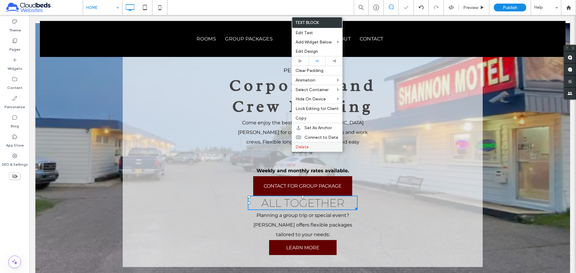
click at [306, 148] on span "Delete" at bounding box center [301, 147] width 13 height 5
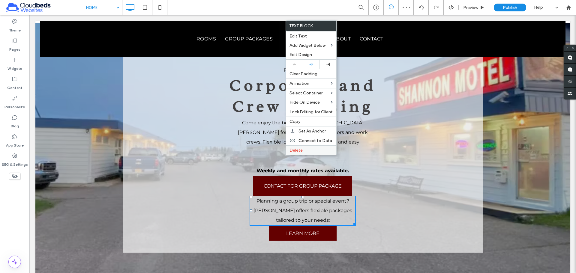
click at [298, 150] on span "Delete" at bounding box center [295, 150] width 13 height 5
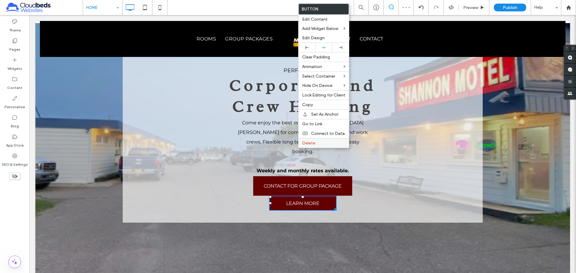
click at [313, 144] on span "Delete" at bounding box center [308, 143] width 13 height 5
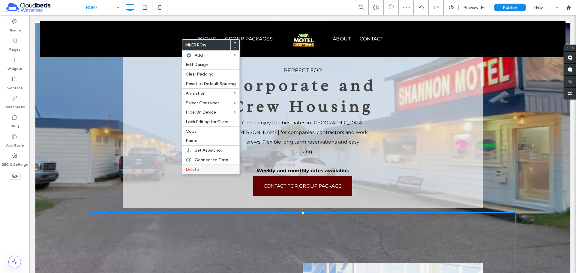
click at [198, 171] on span "Delete" at bounding box center [192, 169] width 13 height 5
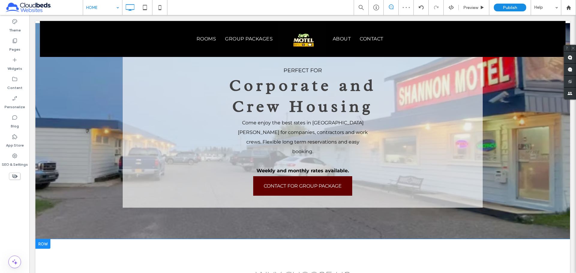
scroll to position [540, 0]
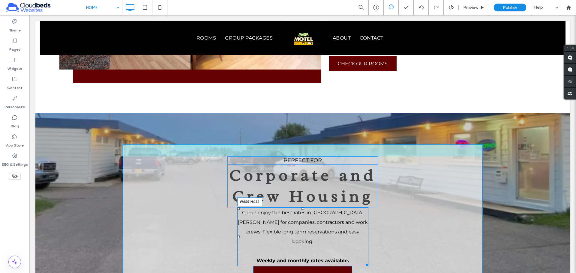
drag, startPoint x: 363, startPoint y: 210, endPoint x: 419, endPoint y: 197, distance: 57.9
click at [368, 208] on div "Come enjoy the best rates in [GEOGRAPHIC_DATA][PERSON_NAME] for companies, cont…" at bounding box center [302, 237] width 131 height 59
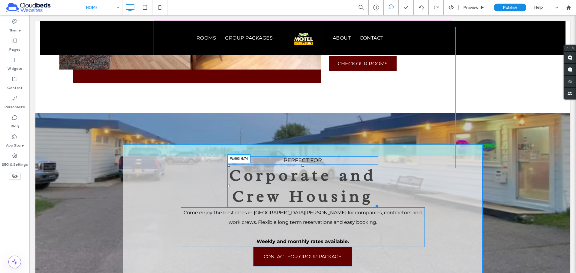
drag, startPoint x: 373, startPoint y: 159, endPoint x: 476, endPoint y: 171, distance: 103.9
click at [447, 156] on div "perfect for Corporate and Crew Housing W:993 H:74 Come enjoy the best rates in …" at bounding box center [303, 212] width 360 height 134
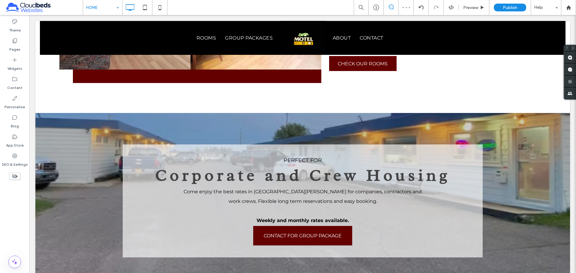
click at [337, 6] on div "HOME Preview Publish Help" at bounding box center [329, 7] width 493 height 15
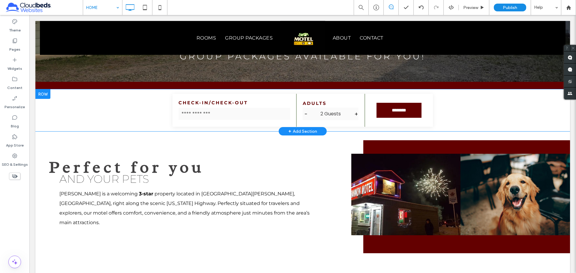
scroll to position [120, 0]
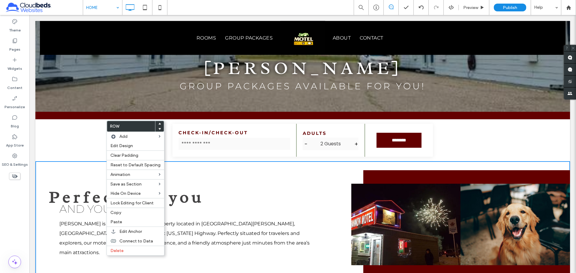
click at [158, 127] on span at bounding box center [159, 129] width 2 height 5
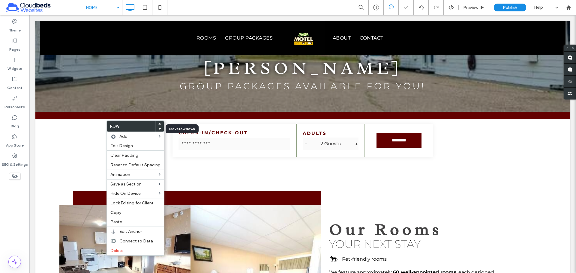
click at [158, 128] on icon at bounding box center [159, 129] width 2 height 2
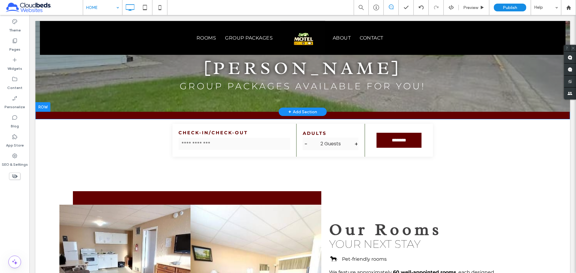
scroll to position [0, 0]
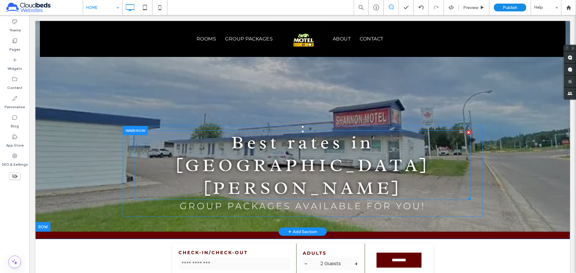
click at [225, 137] on span "Best rates in [GEOGRAPHIC_DATA][PERSON_NAME]" at bounding box center [303, 165] width 254 height 68
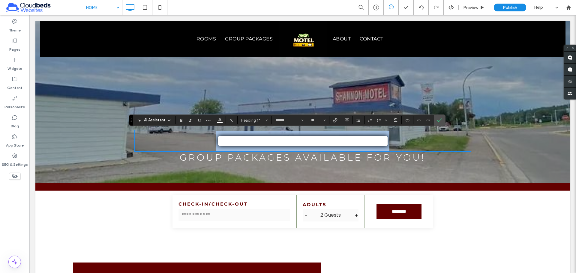
click at [216, 146] on span "**********" at bounding box center [302, 141] width 173 height 18
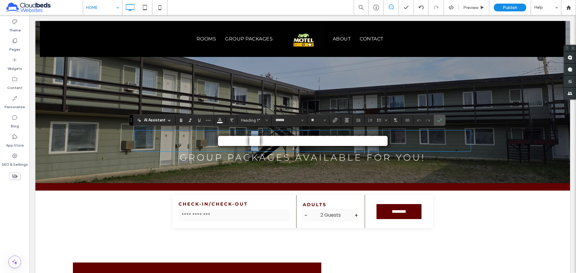
drag, startPoint x: 224, startPoint y: 144, endPoint x: 217, endPoint y: 145, distance: 7.3
click at [217, 145] on span "**********" at bounding box center [302, 141] width 173 height 18
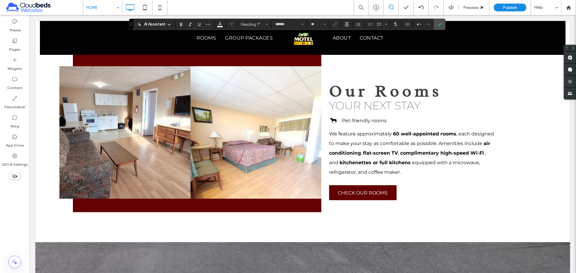
scroll to position [240, 0]
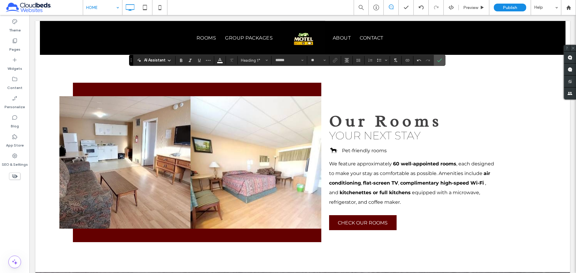
scroll to position [0, 0]
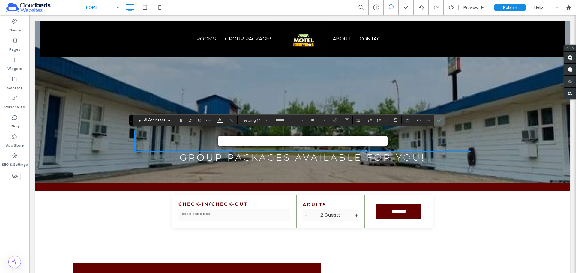
click at [435, 119] on label "Confirm" at bounding box center [439, 120] width 9 height 11
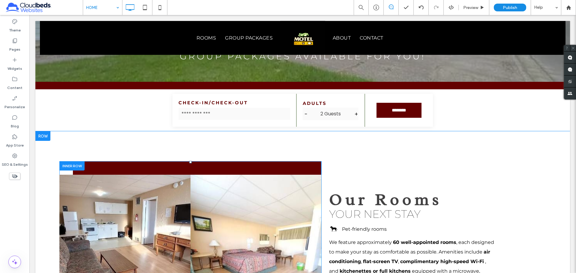
scroll to position [180, 0]
